Goal: Task Accomplishment & Management: Use online tool/utility

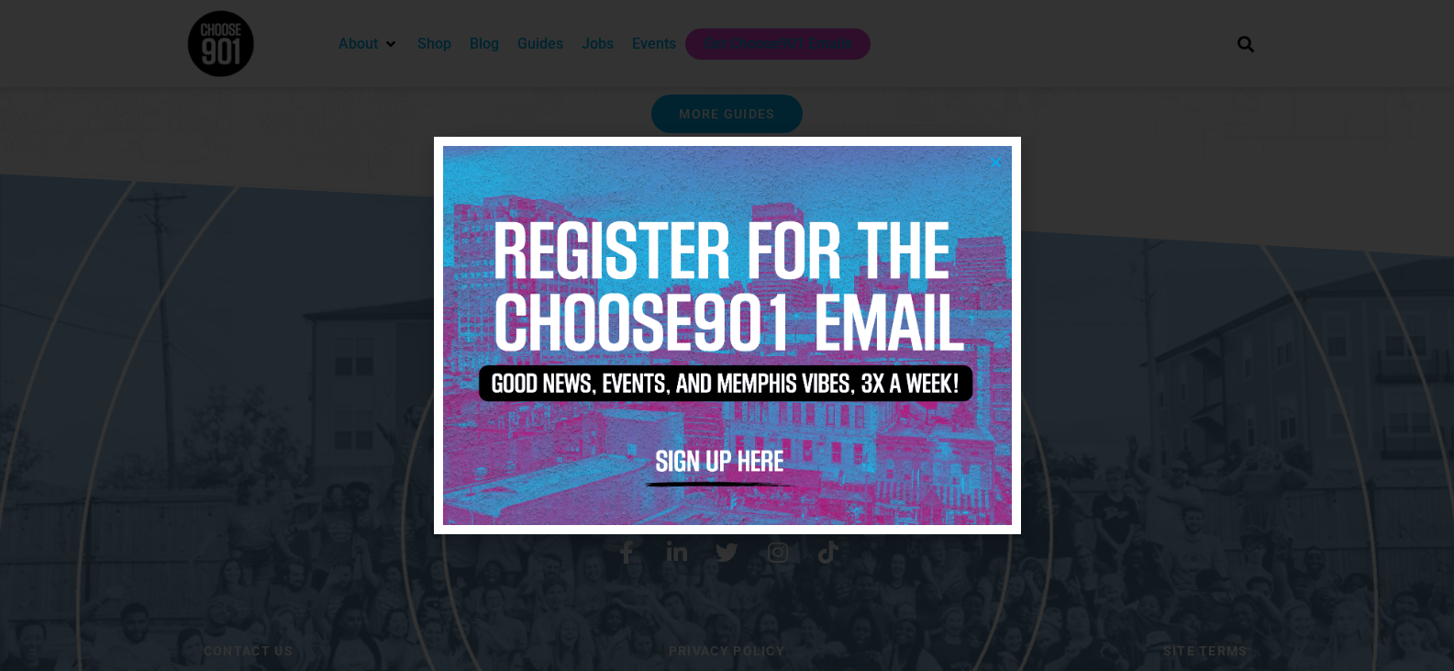
click at [997, 161] on icon "Close" at bounding box center [996, 162] width 14 height 14
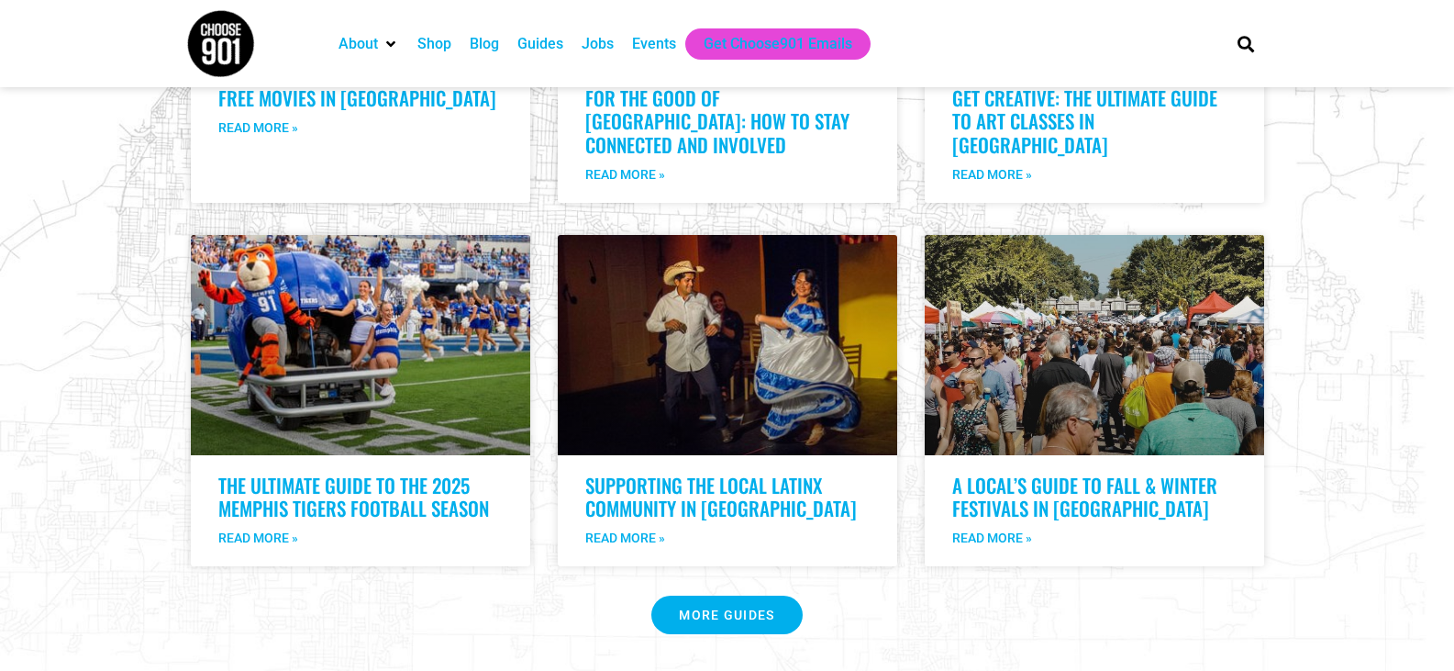
scroll to position [3317, 0]
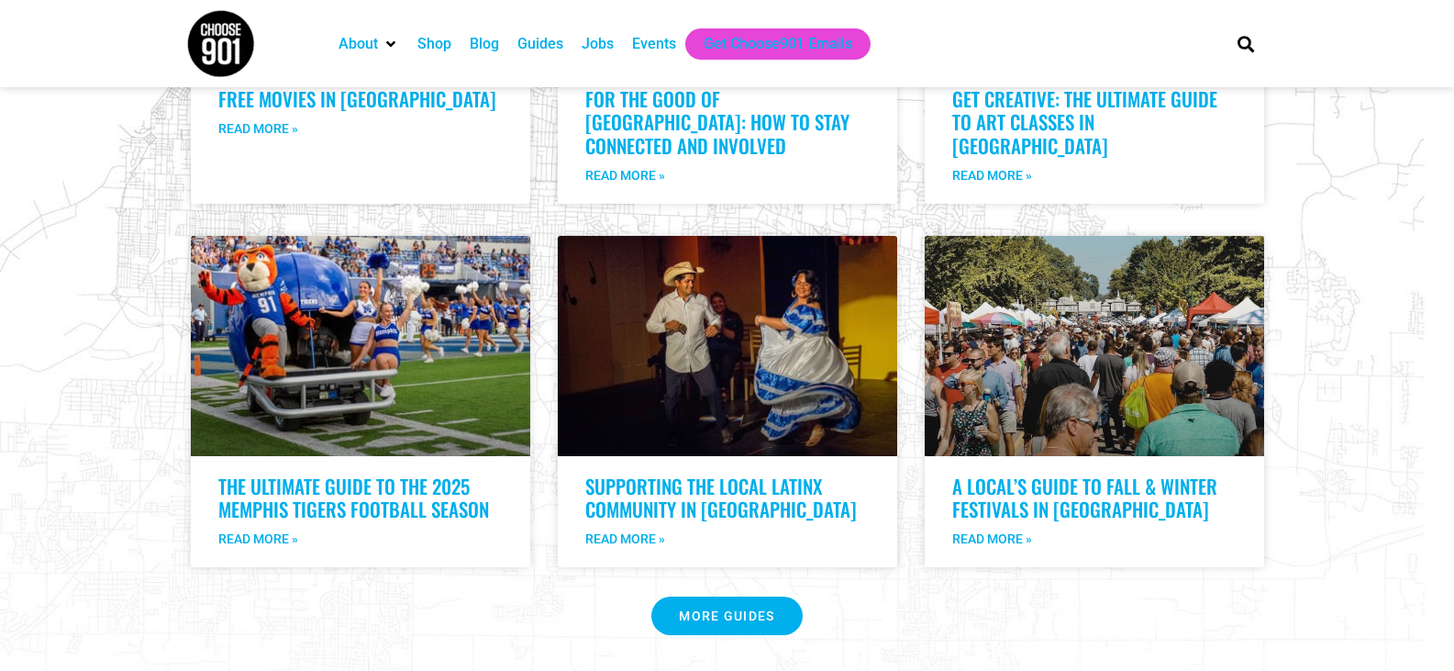
click at [590, 56] on div "Jobs" at bounding box center [597, 43] width 50 height 31
click at [592, 45] on div "Jobs" at bounding box center [598, 44] width 32 height 22
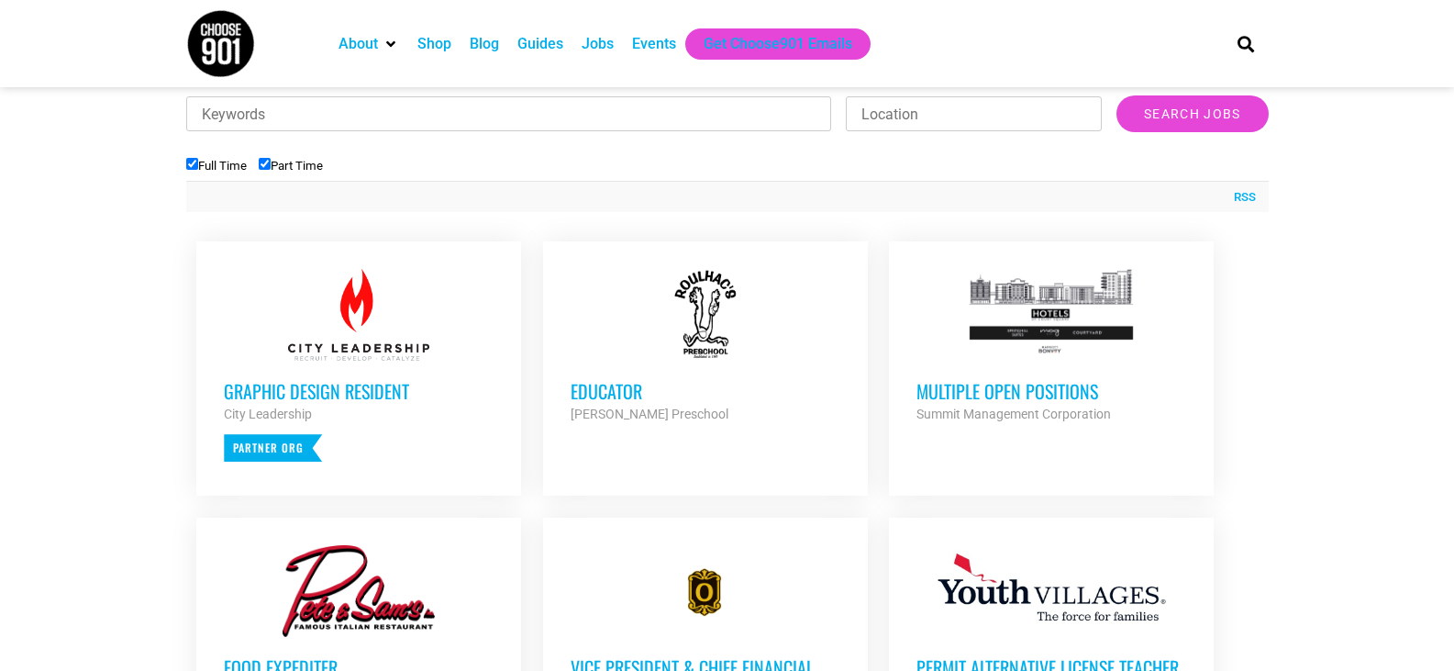
scroll to position [591, 0]
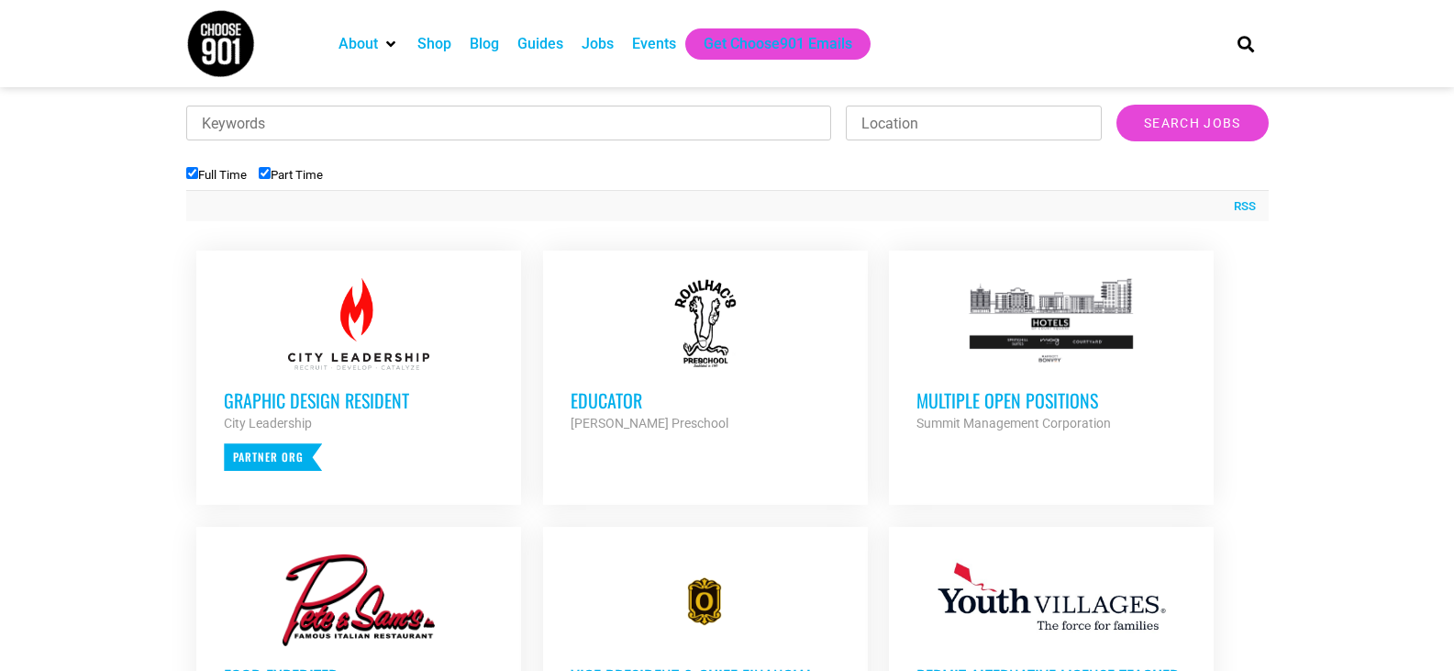
click at [266, 172] on input "Part Time" at bounding box center [265, 173] width 12 height 12
checkbox input "false"
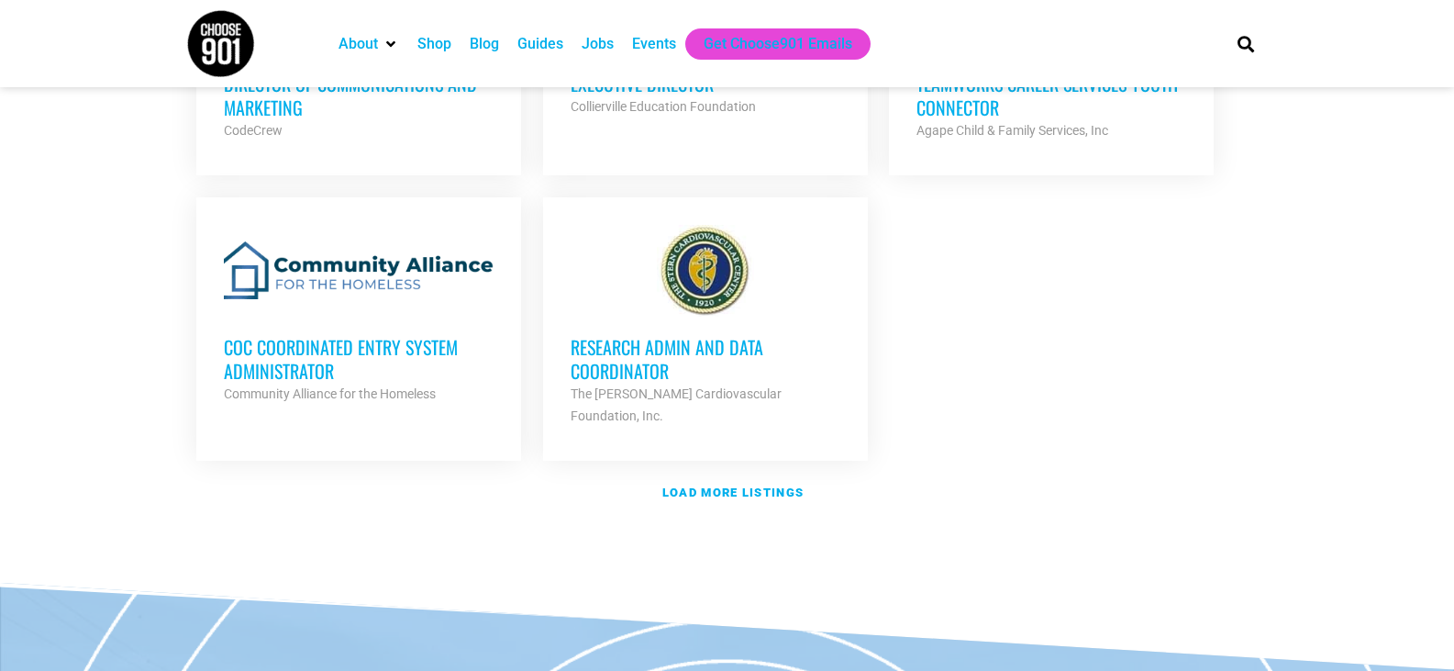
scroll to position [2151, 0]
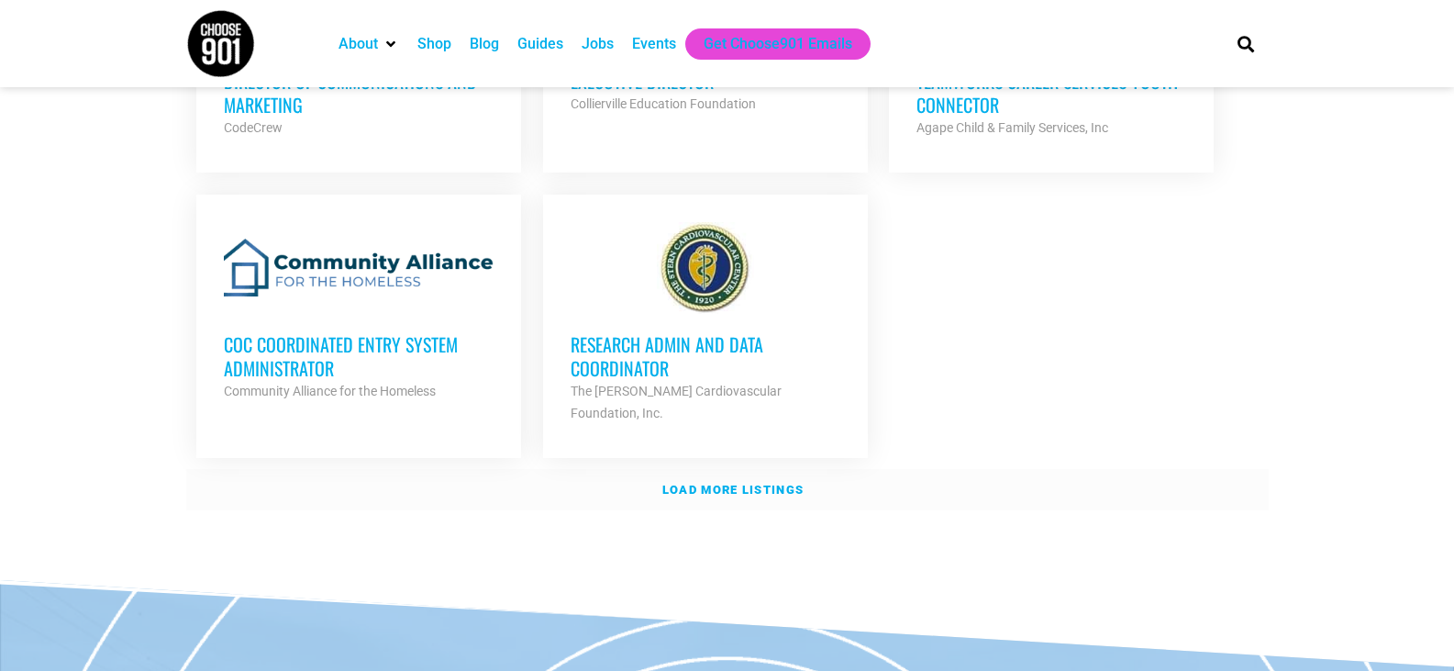
click at [689, 469] on link "Load more listings" at bounding box center [727, 490] width 1082 height 42
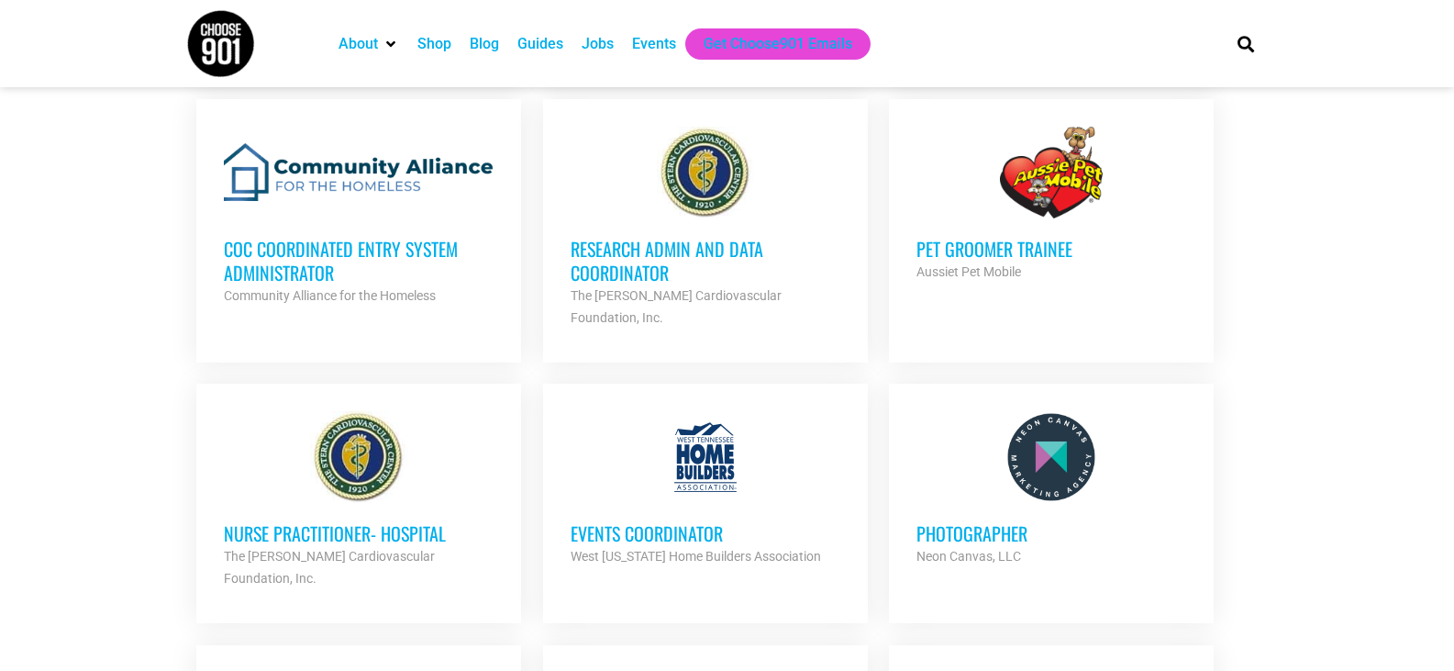
scroll to position [2247, 0]
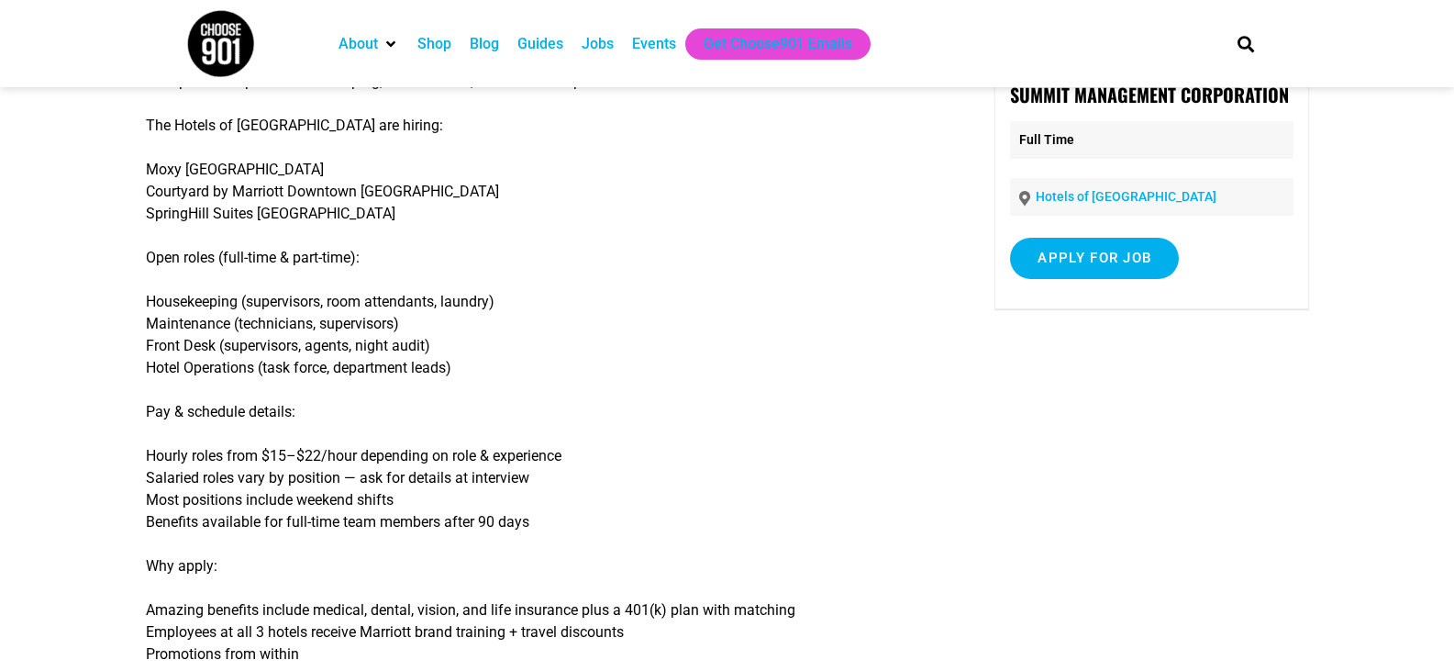
scroll to position [144, 0]
click at [833, 238] on div "Multiple roles open in Housekeeping, Maintenance, Front Desk & Operations The H…" at bounding box center [542, 444] width 792 height 775
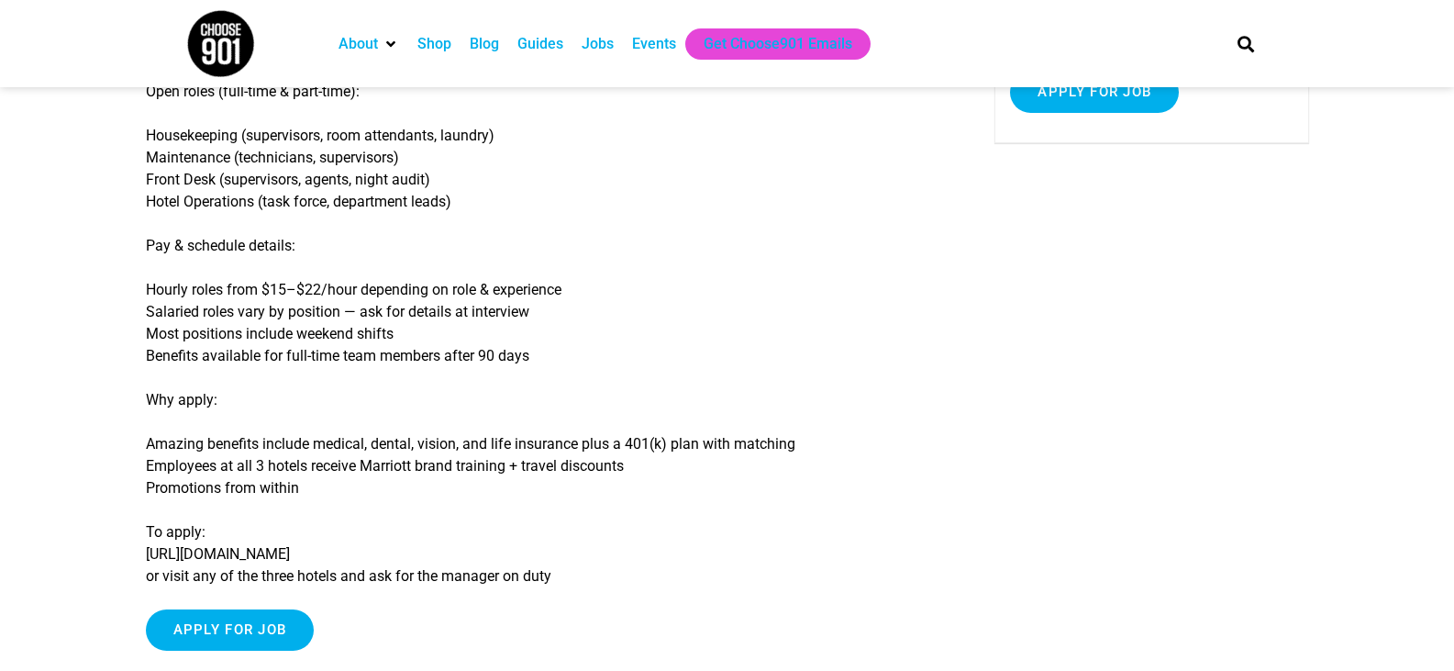
scroll to position [312, 0]
